Goal: Task Accomplishment & Management: Complete application form

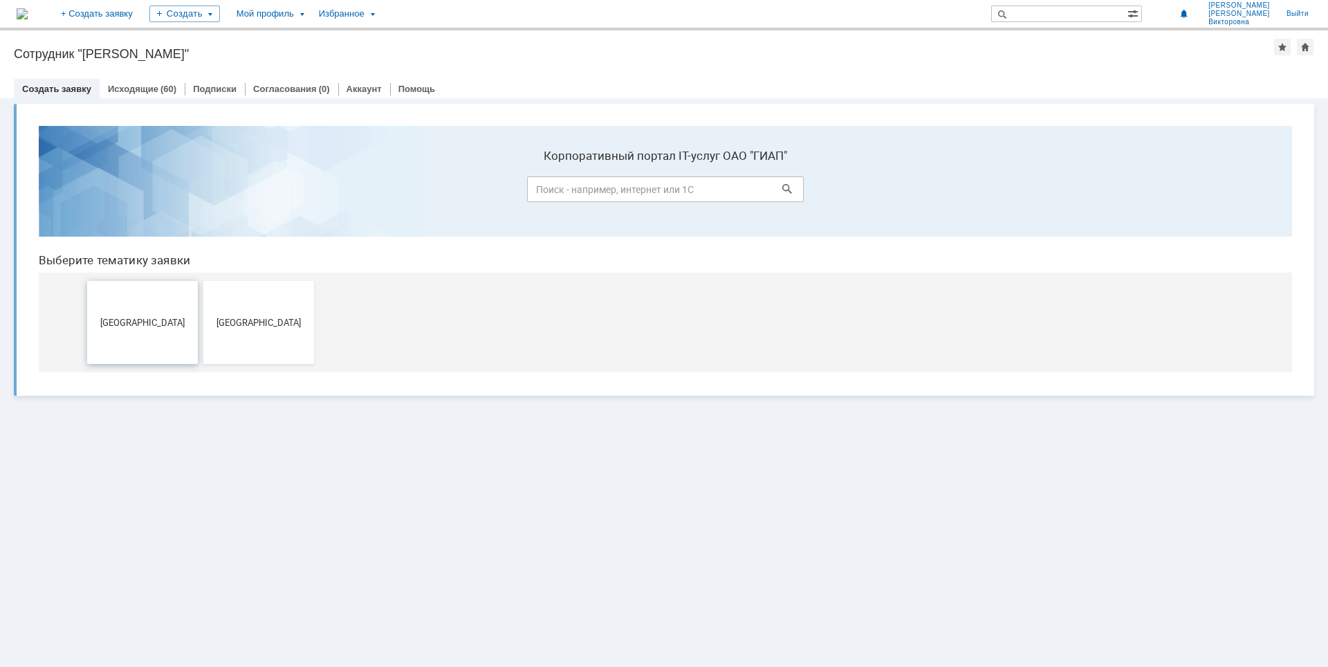
click at [145, 315] on button "[GEOGRAPHIC_DATA]" at bounding box center [142, 322] width 111 height 83
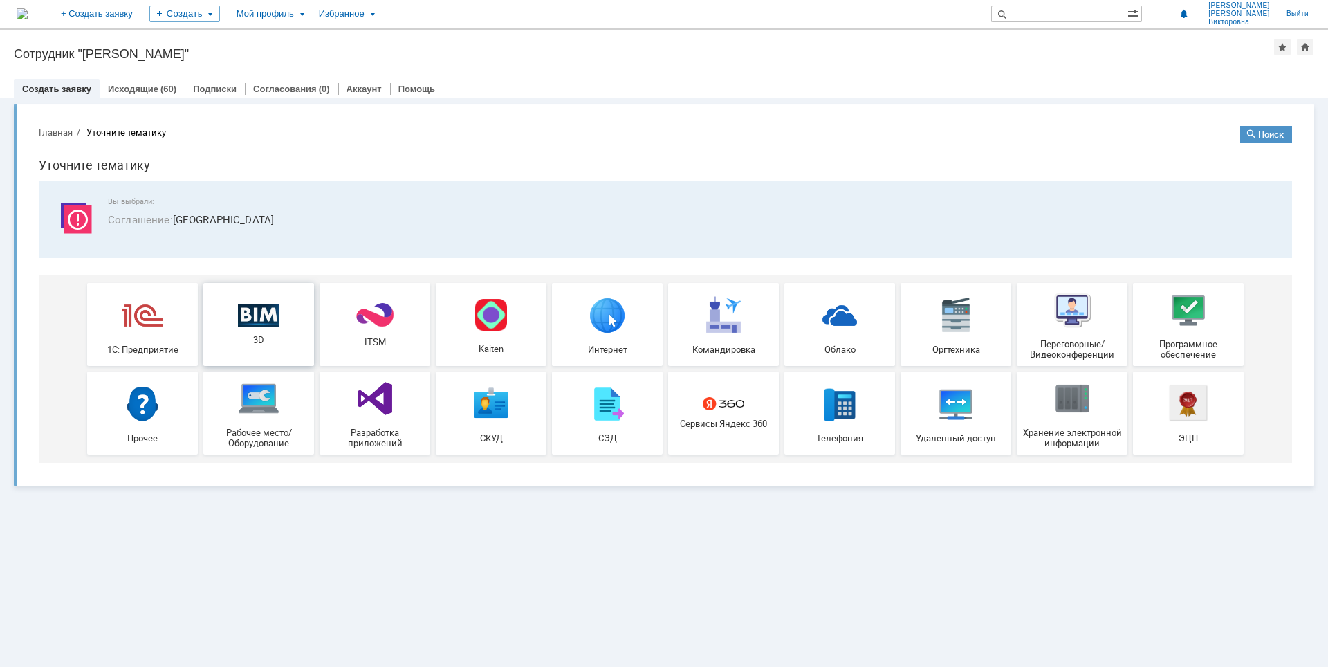
click at [255, 315] on img at bounding box center [258, 315] width 41 height 24
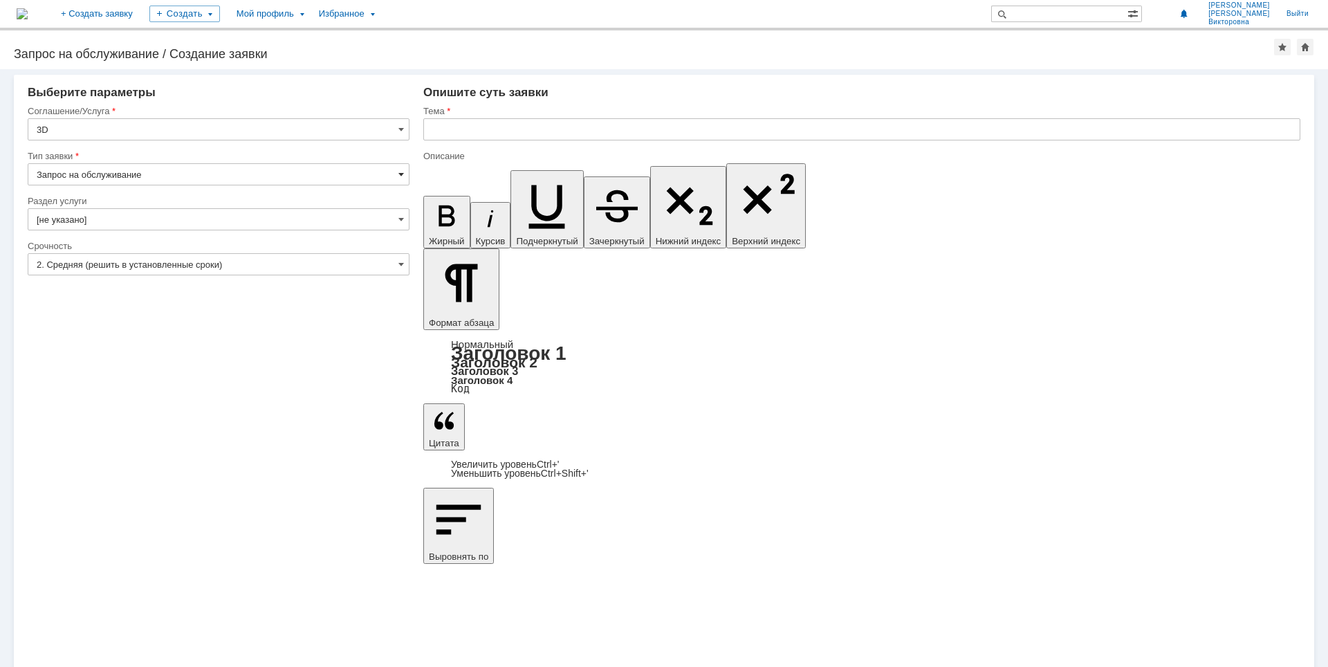
click at [404, 173] on span at bounding box center [401, 174] width 6 height 11
click at [369, 220] on span "Запрос на обслуживание" at bounding box center [219, 222] width 364 height 11
type input "Запрос на обслуживание"
click at [405, 219] on input "[не указано]" at bounding box center [219, 219] width 382 height 22
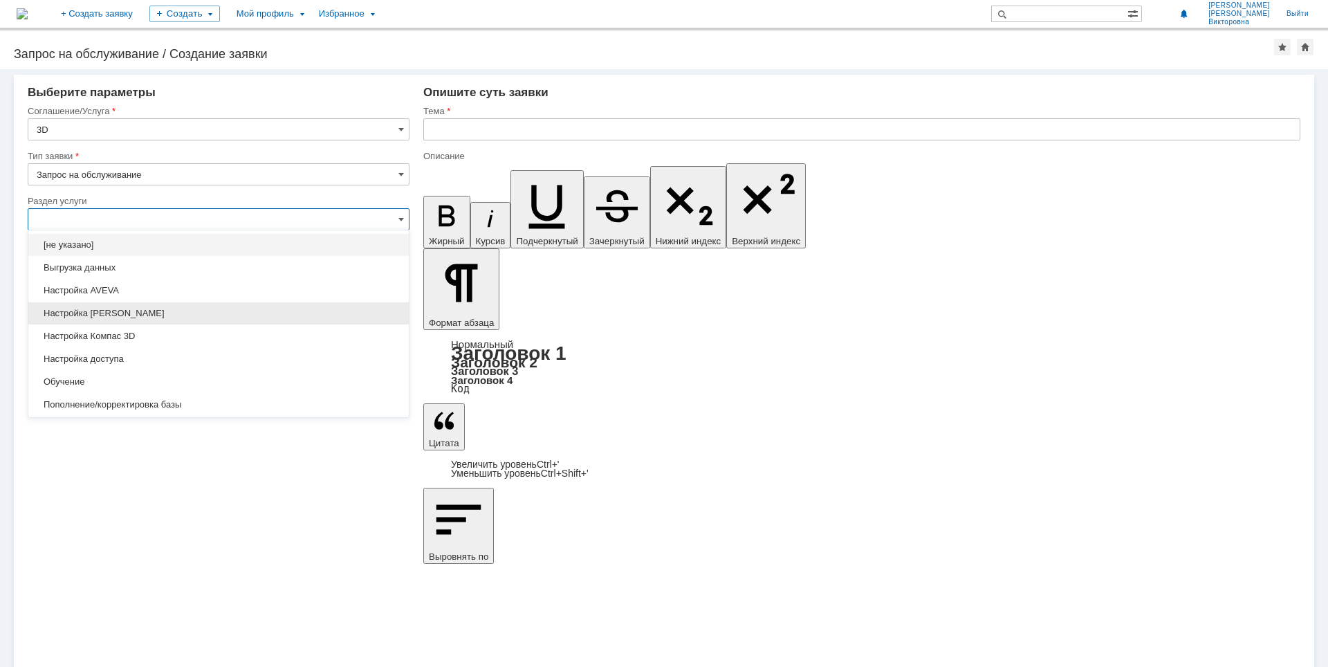
click at [203, 308] on span "Настройка Tekla" at bounding box center [219, 313] width 364 height 11
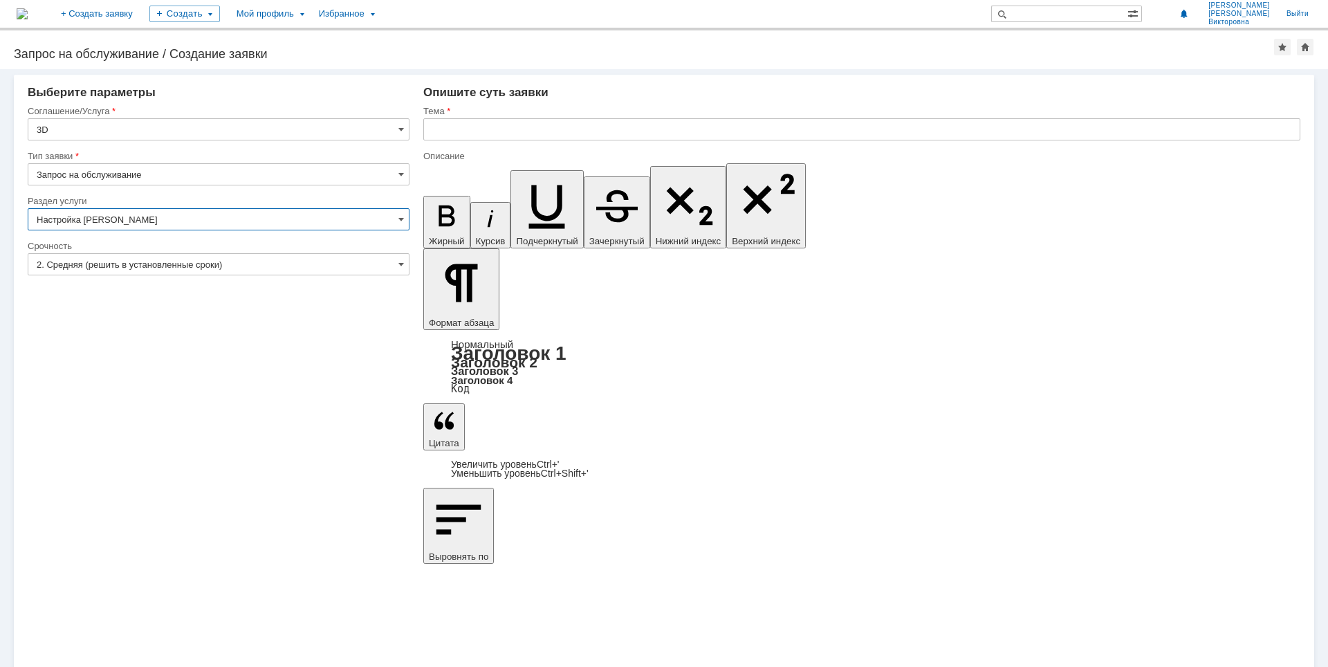
click at [405, 219] on input "Настройка Tekla" at bounding box center [219, 219] width 382 height 22
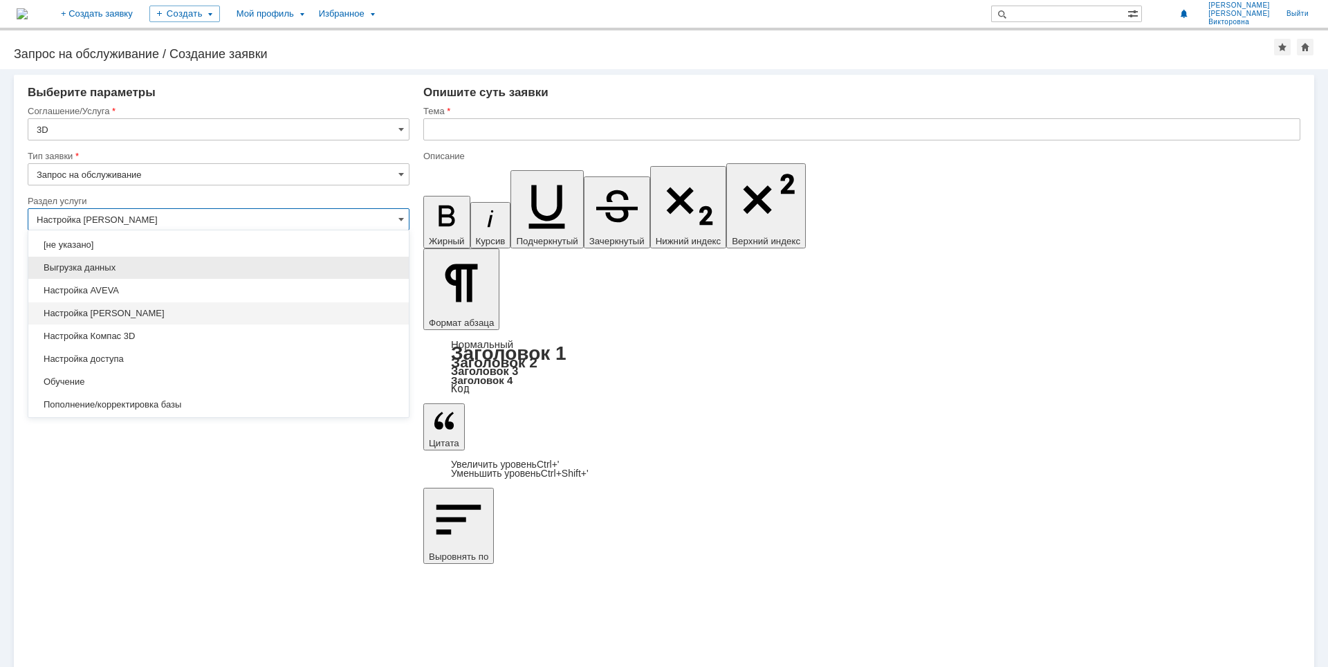
click at [257, 275] on div "Выгрузка данных" at bounding box center [218, 268] width 380 height 22
type input "Выгрузка данных"
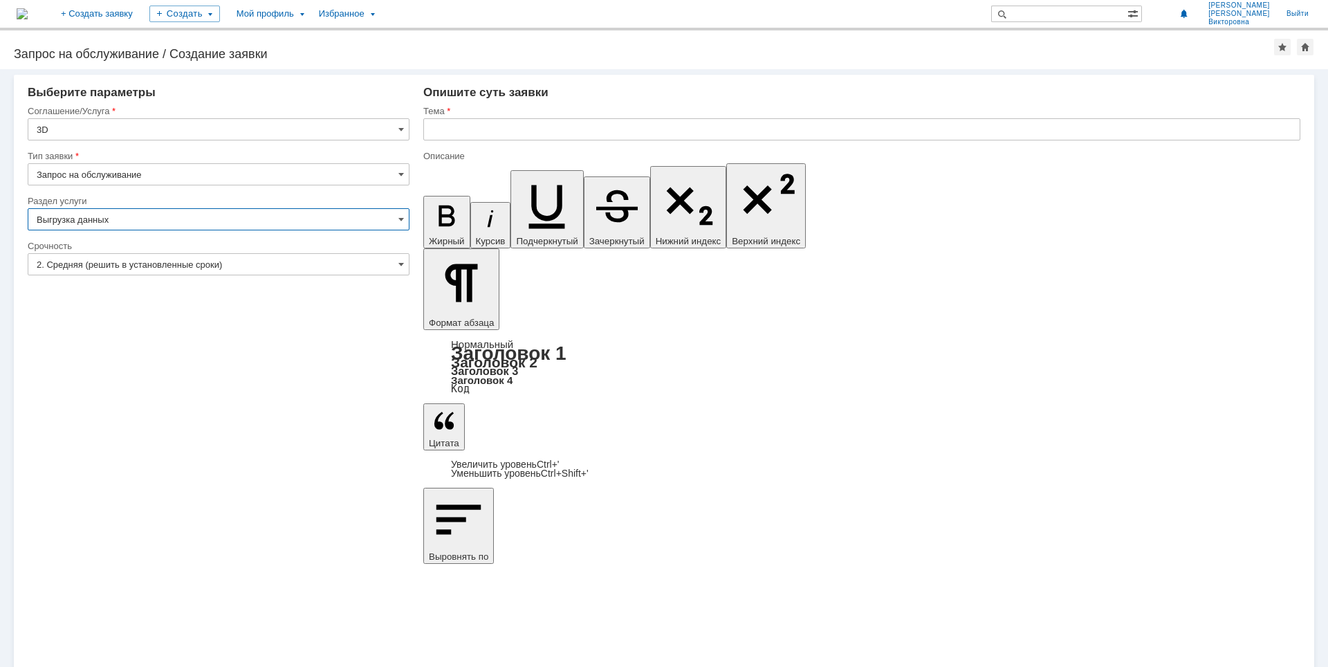
type input "ПО: Revit/Tekla Проект ** Корпус **"
type input "Выгрузка данных"
click at [403, 264] on span at bounding box center [401, 264] width 6 height 11
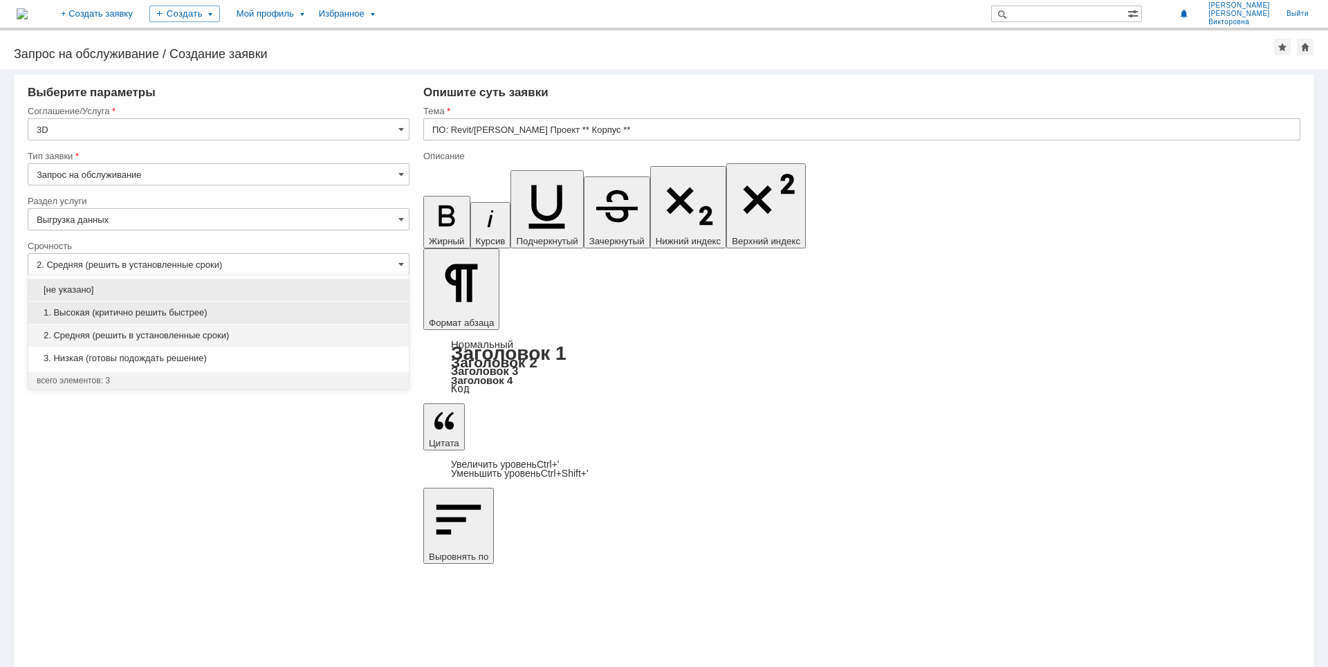
click at [185, 314] on span "1. Высокая (критично решить быстрее)" at bounding box center [219, 312] width 364 height 11
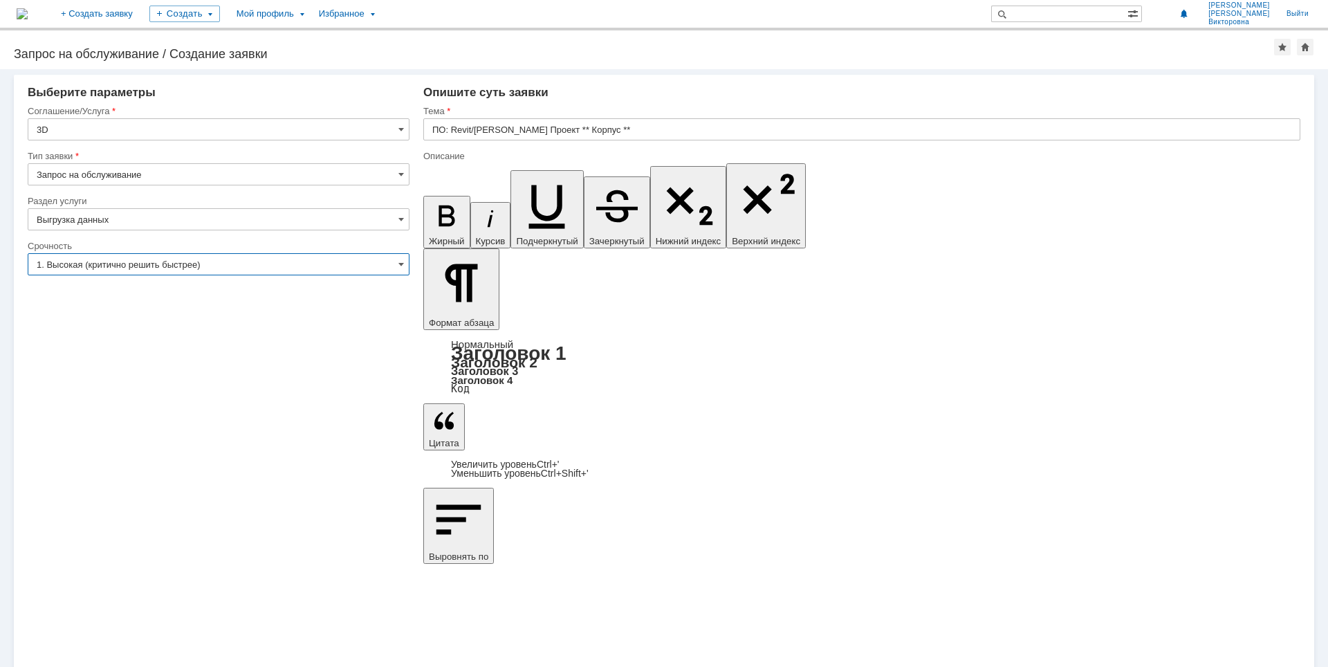
type input "1. Высокая (критично решить быстрее)"
click at [556, 130] on input "ПО: Revit/Tekla Проект ** Корпус **" at bounding box center [861, 129] width 877 height 22
type input "УКЛ"
drag, startPoint x: 573, startPoint y: 4972, endPoint x: 432, endPoint y: 4944, distance: 143.1
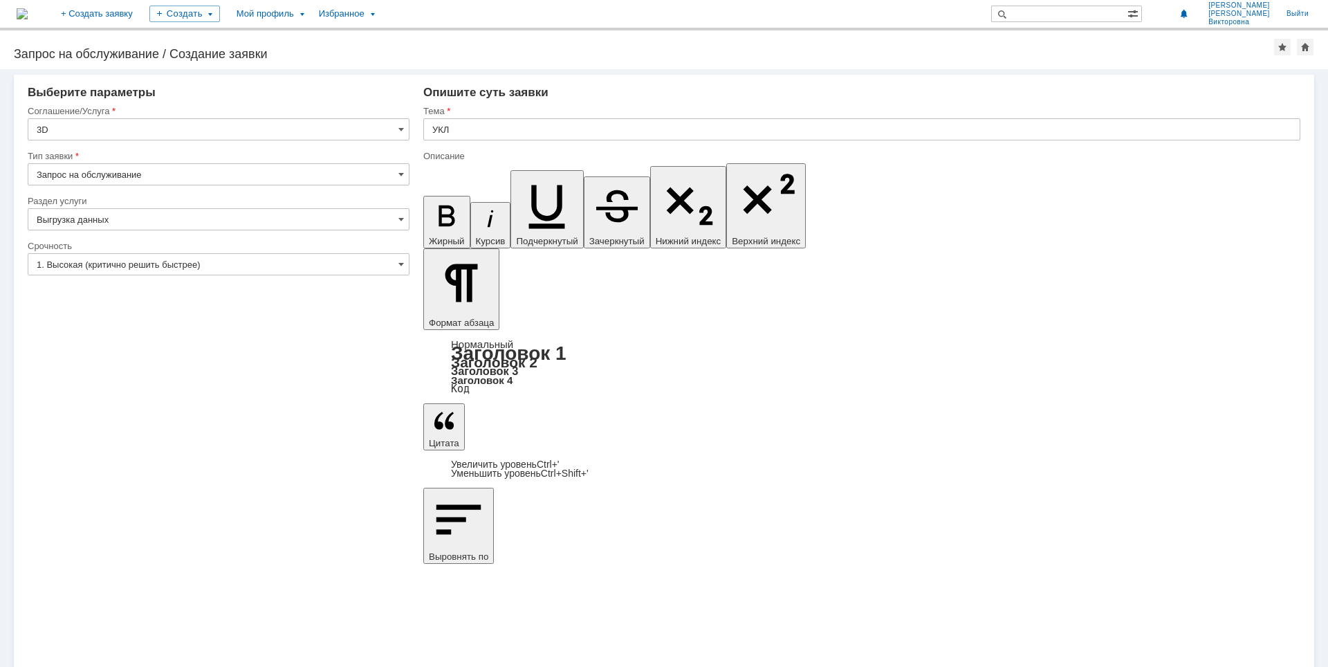
drag, startPoint x: 439, startPoint y: 4943, endPoint x: 892, endPoint y: 4977, distance: 455.0
